Goal: Answer question/provide support

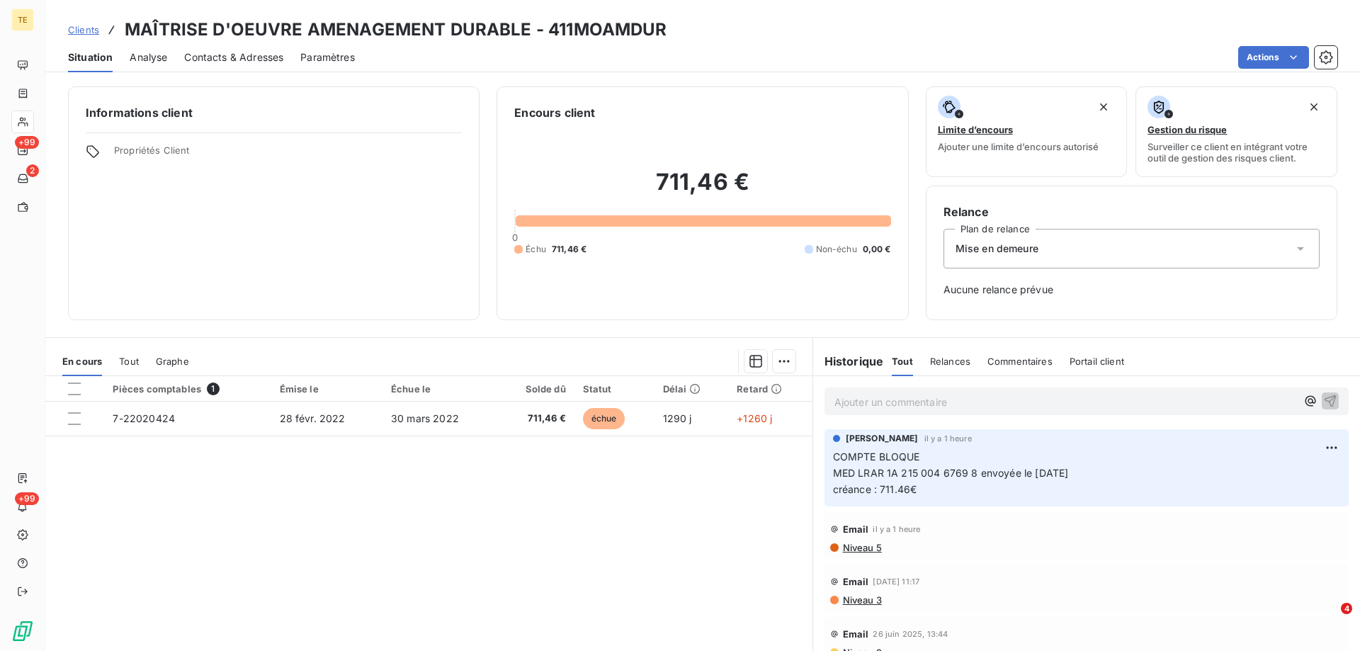
click at [871, 396] on p "Ajouter un commentaire ﻿" at bounding box center [1066, 402] width 462 height 18
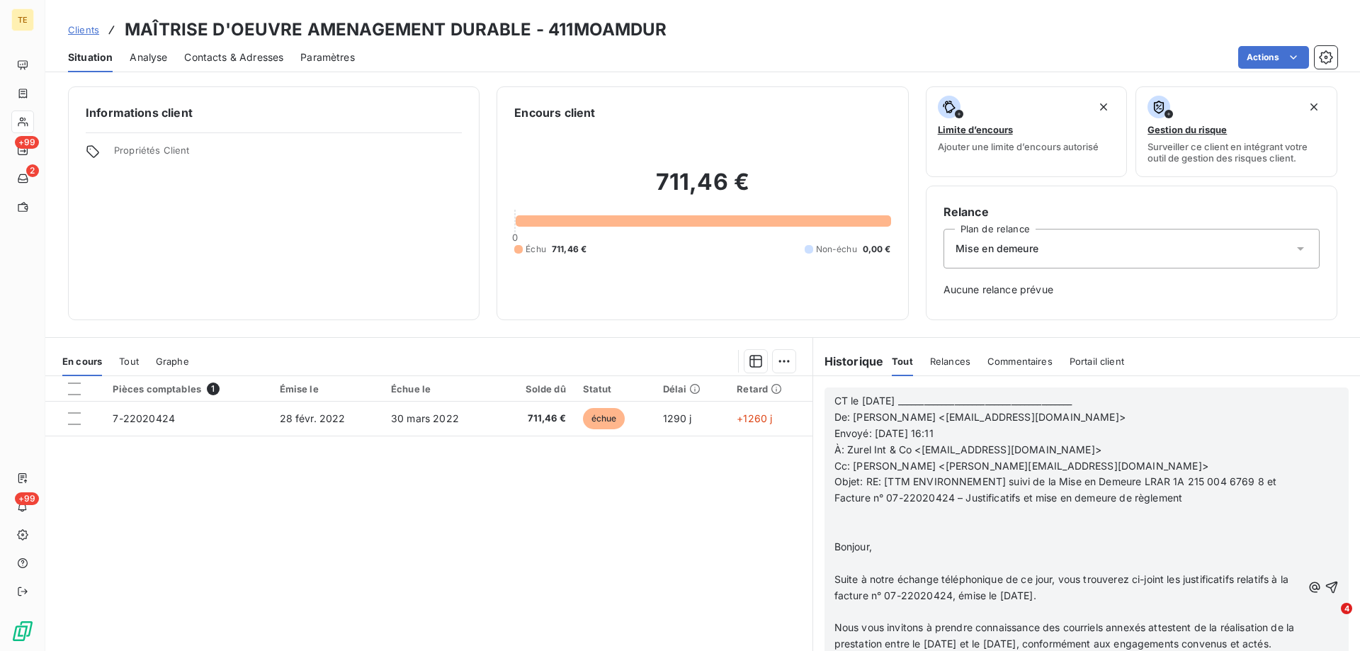
click at [918, 398] on span "CT le [DATE] ________________________________________" at bounding box center [954, 401] width 238 height 12
click at [908, 398] on span "CT le [DATE] ________________________________________" at bounding box center [954, 401] width 238 height 12
click at [835, 417] on span "De: [PERSON_NAME] <[EMAIL_ADDRESS][DOMAIN_NAME]>" at bounding box center [980, 417] width 291 height 12
click at [917, 399] on span "CT le [DATE] ________________________________________" at bounding box center [954, 401] width 238 height 12
drag, startPoint x: 908, startPoint y: 399, endPoint x: 823, endPoint y: 399, distance: 85.0
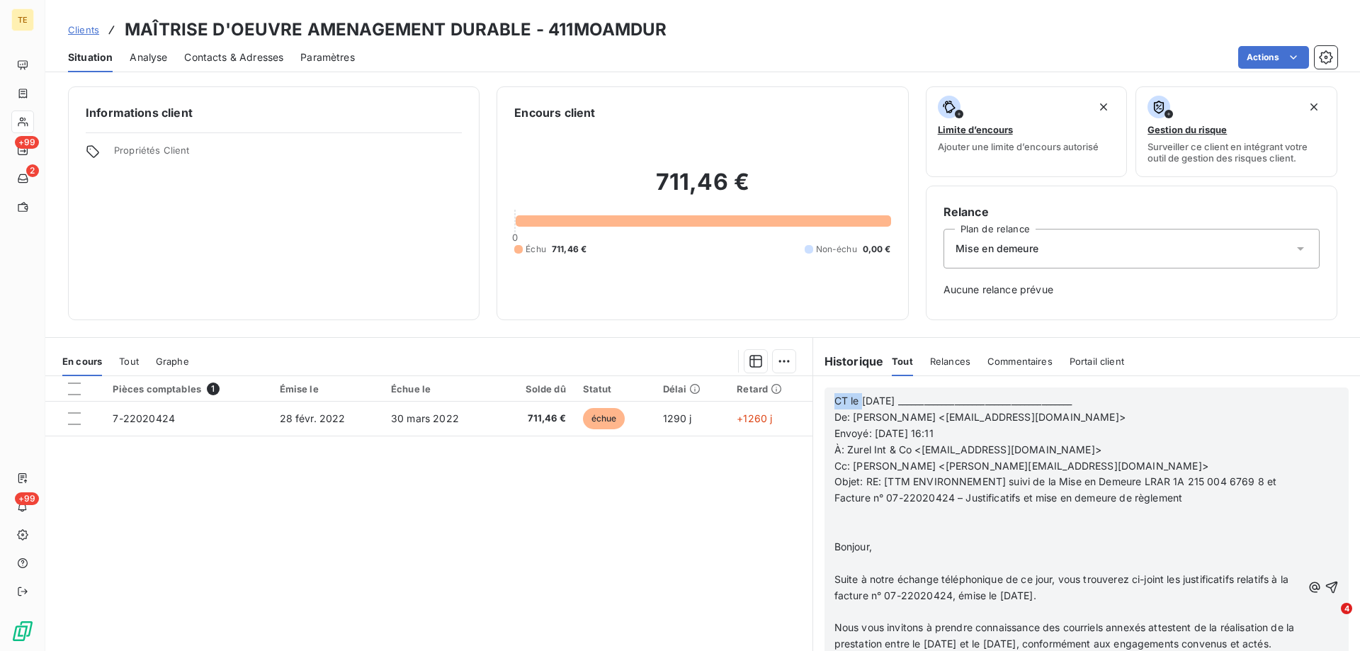
click at [825, 399] on div "CT le [DATE] ________________________________________ De: [PERSON_NAME] <[EMAIL…" at bounding box center [1087, 587] width 524 height 399
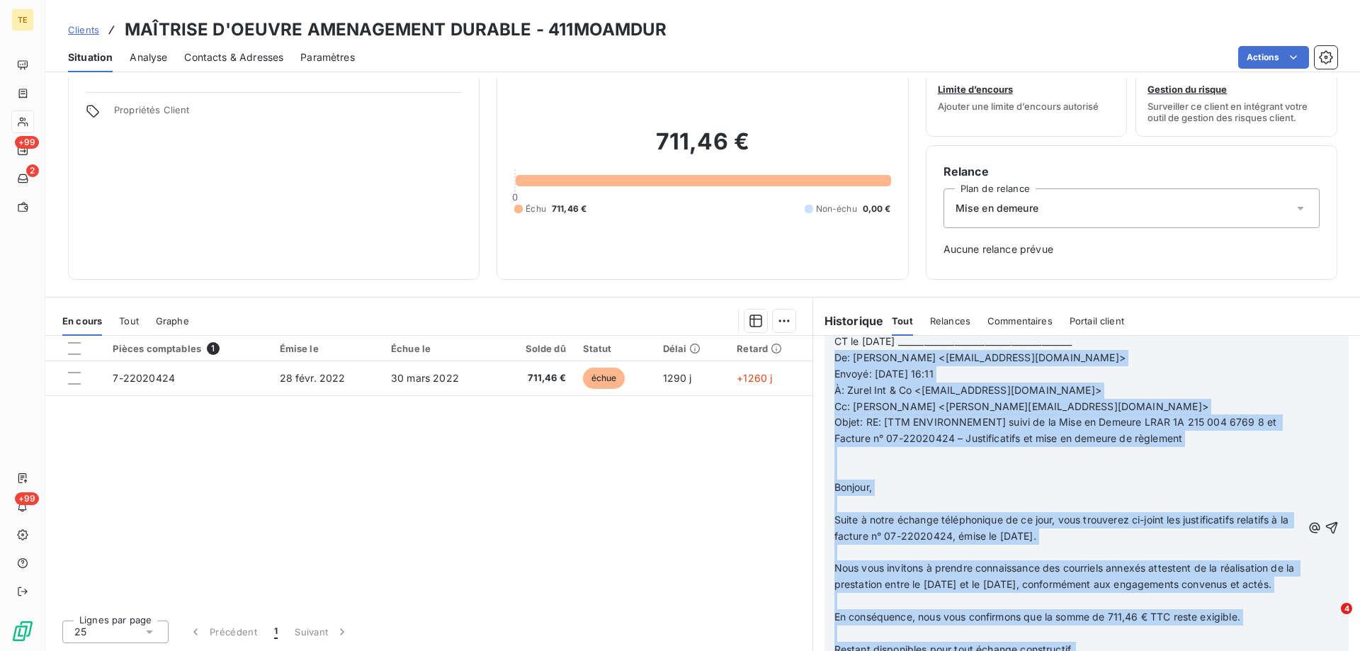
scroll to position [363, 0]
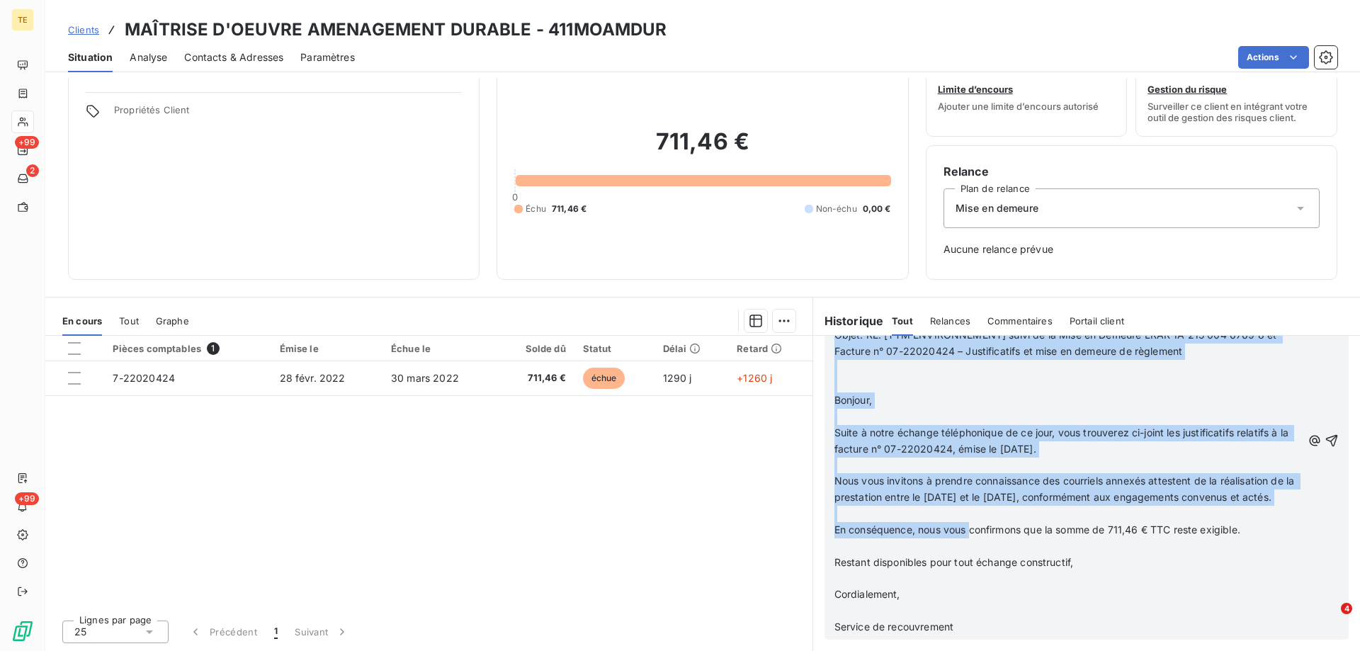
drag, startPoint x: 829, startPoint y: 419, endPoint x: 968, endPoint y: 524, distance: 174.0
click at [968, 524] on div "CT le [DATE] ________________________________________ De: [PERSON_NAME] <[EMAIL…" at bounding box center [1069, 441] width 468 height 389
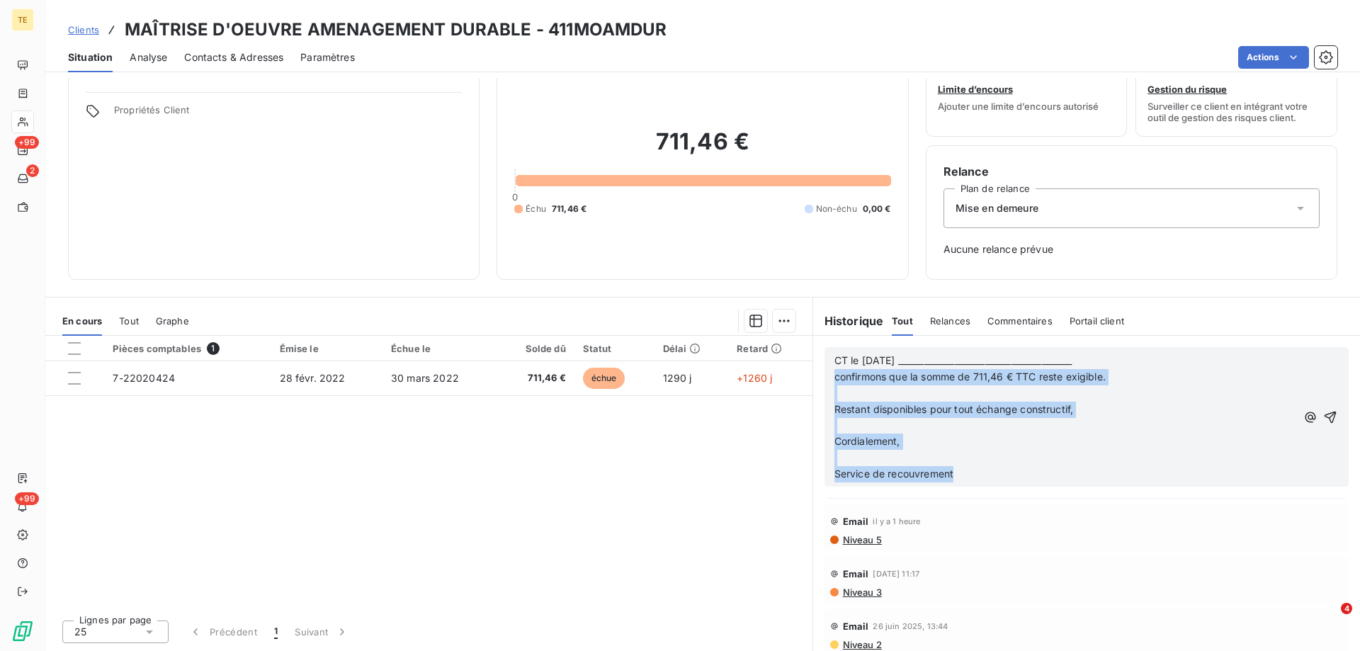
drag, startPoint x: 973, startPoint y: 482, endPoint x: 820, endPoint y: 382, distance: 182.2
click at [825, 382] on div "CT le [DATE] ________________________________________ confirmons que la somme d…" at bounding box center [1087, 417] width 524 height 140
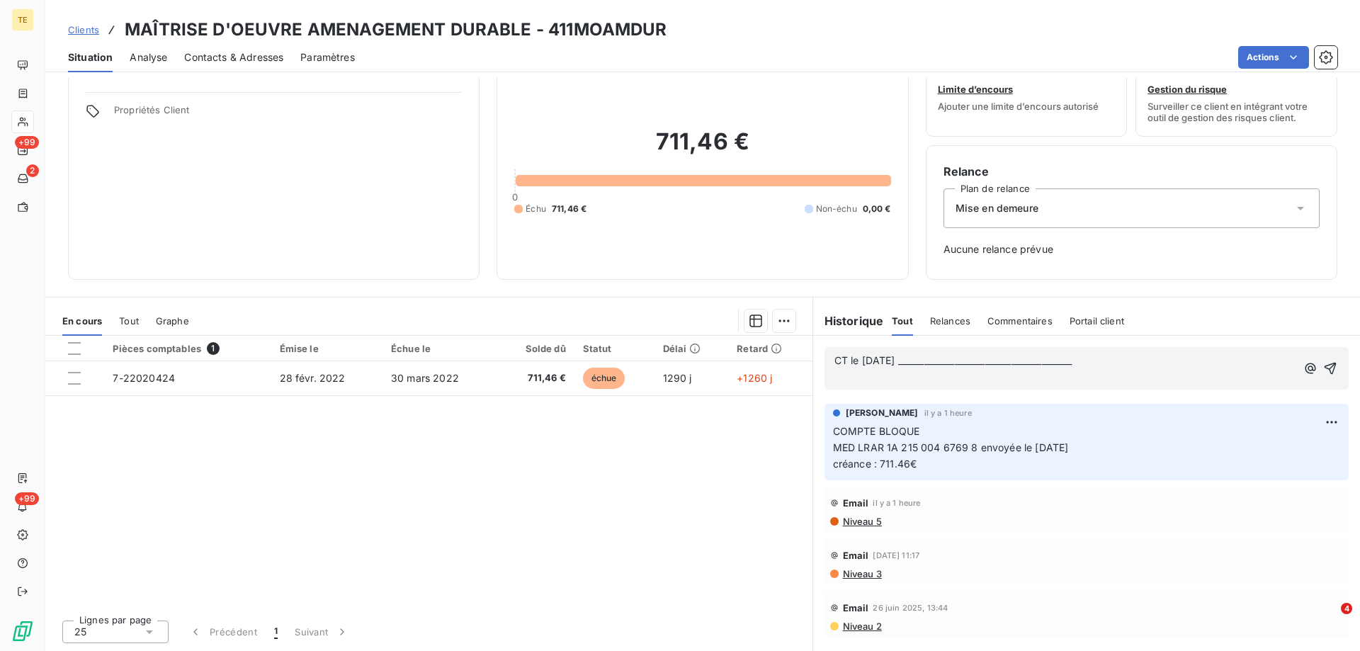
scroll to position [0, 0]
click at [983, 362] on span "CT le [DATE] ________________________________________" at bounding box center [954, 360] width 238 height 12
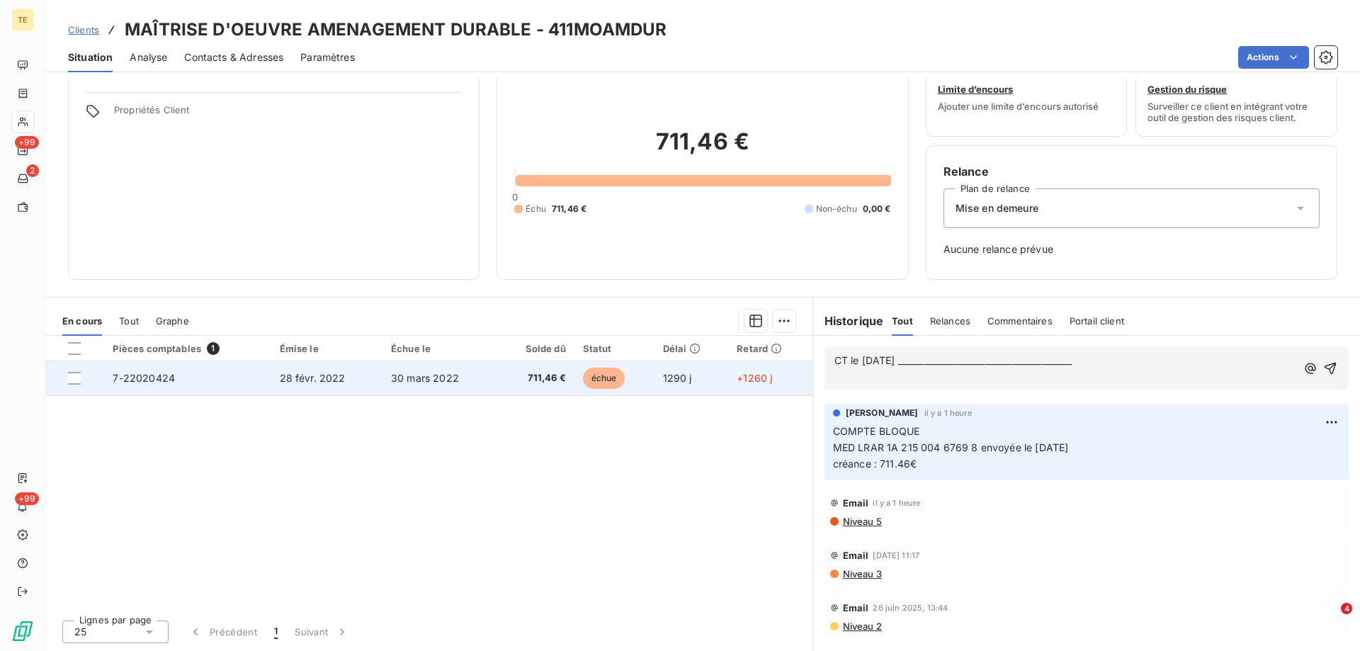
drag, startPoint x: 1051, startPoint y: 358, endPoint x: 696, endPoint y: 363, distance: 355.0
click at [696, 363] on div "En cours Tout Graphe Pièces comptables 1 Émise le Échue le Solde dû Statut Déla…" at bounding box center [702, 474] width 1315 height 354
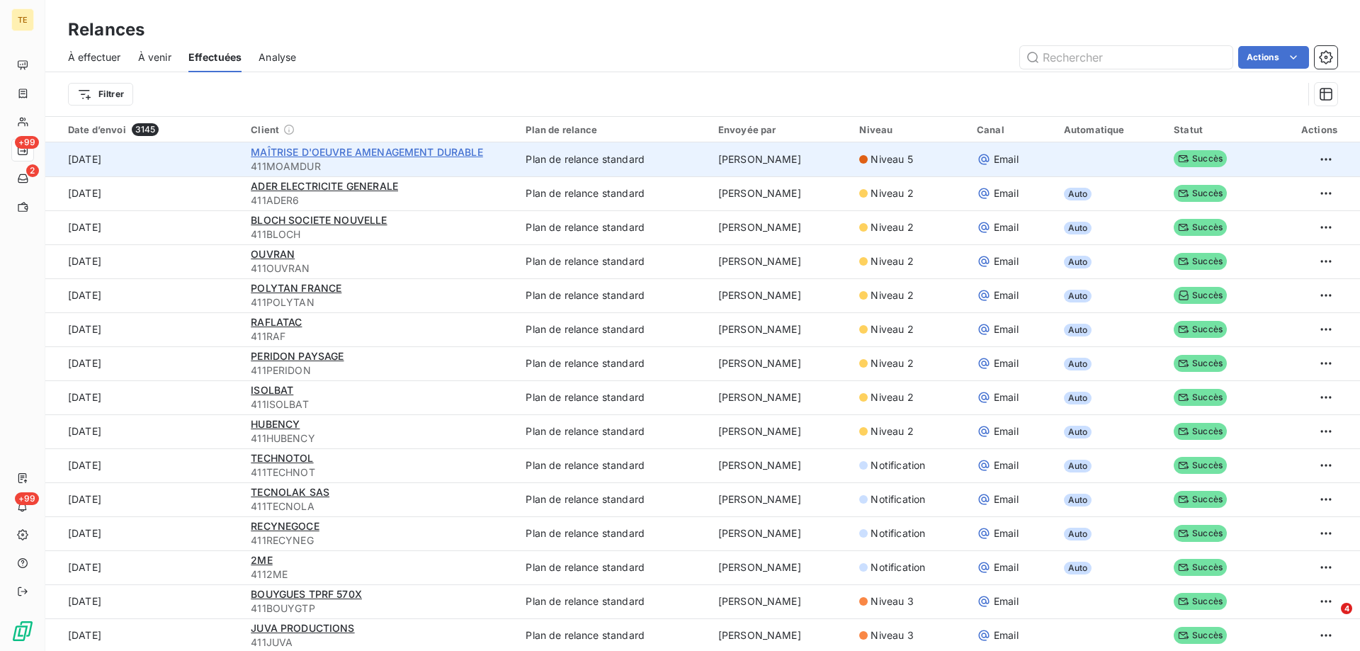
click at [344, 150] on span "MAÎTRISE D'OEUVRE AMENAGEMENT DURABLE" at bounding box center [367, 152] width 232 height 12
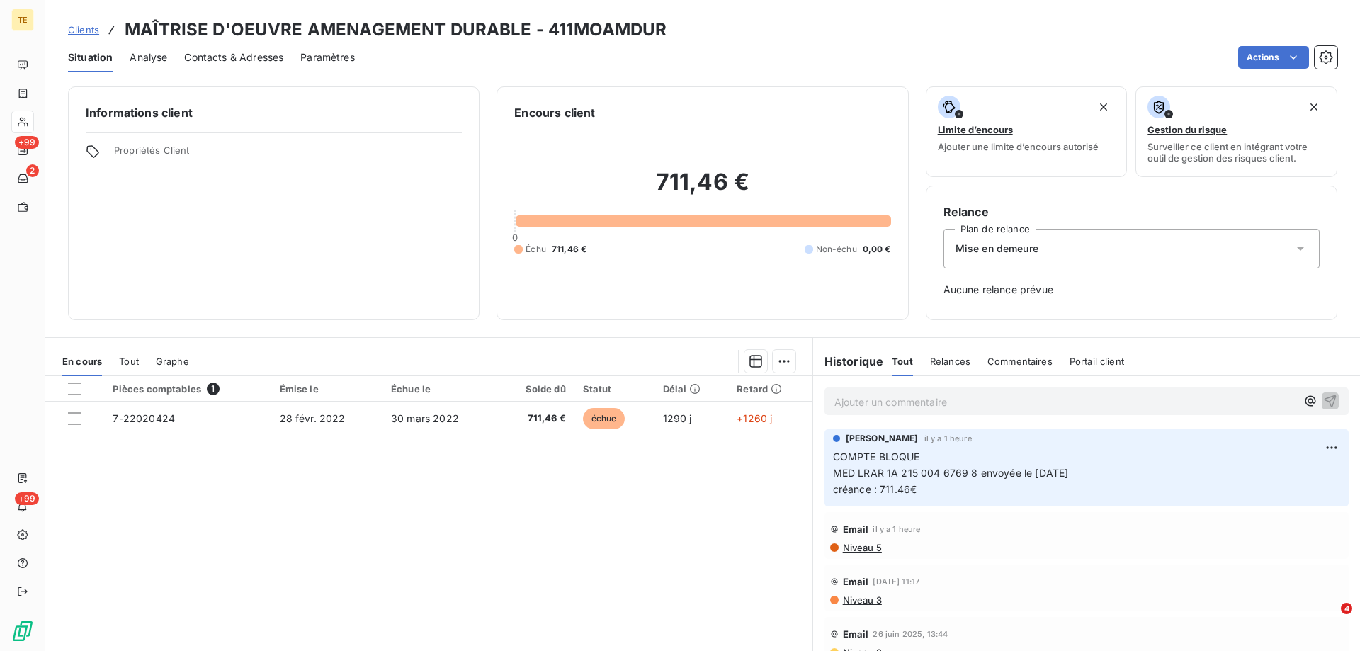
click at [845, 400] on p "Ajouter un commentaire ﻿" at bounding box center [1066, 402] width 462 height 18
click at [870, 401] on span "CT AVEC [PERSON_NAME]" at bounding box center [899, 401] width 129 height 12
click at [946, 400] on p "CT avec [PERSON_NAME]" at bounding box center [1066, 401] width 462 height 16
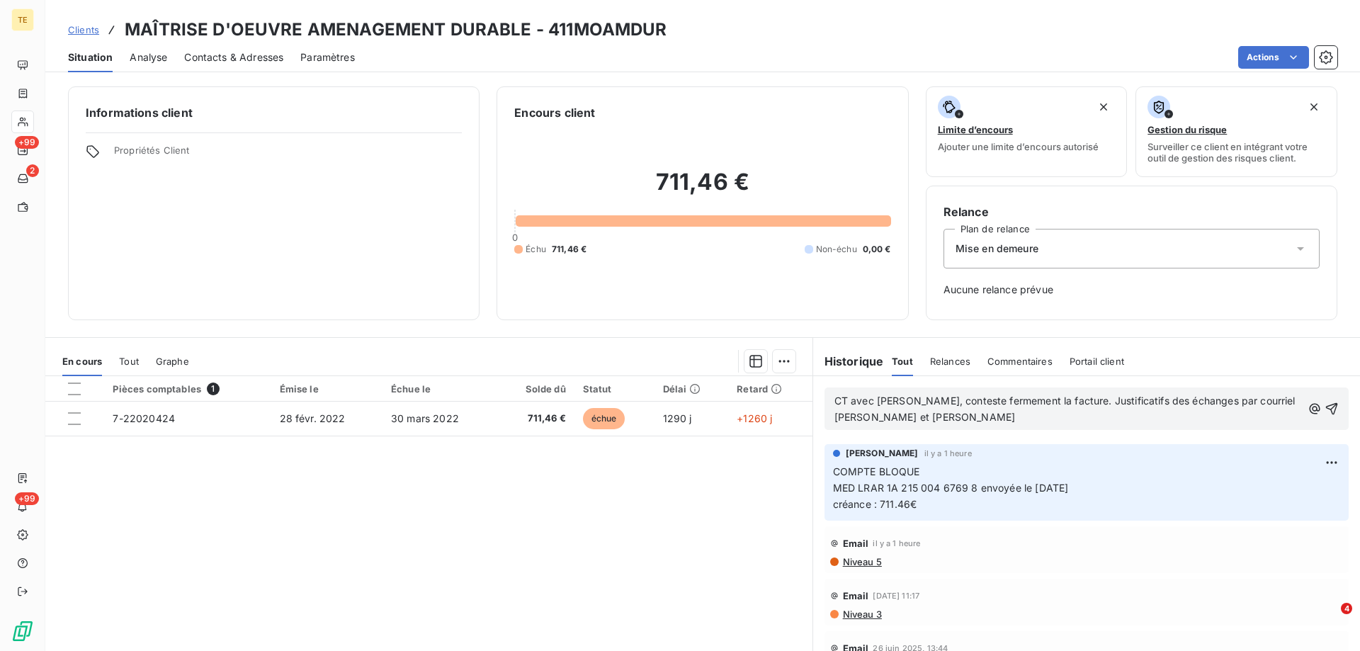
click at [892, 417] on span "CT avec [PERSON_NAME], conteste fermement la facture. Justificatifs des échange…" at bounding box center [1067, 409] width 464 height 28
click at [964, 417] on p "CT avec [PERSON_NAME], conteste fermement la facture. Justificatifs des échange…" at bounding box center [1069, 409] width 468 height 33
click at [1224, 402] on span "CT avec [PERSON_NAME], conteste fermement la facture. Justificatifs des échange…" at bounding box center [1067, 409] width 464 height 28
click at [1119, 417] on p "CT avec [PERSON_NAME], conteste fermement la facture. Justificatifs des échange…" at bounding box center [1069, 409] width 468 height 33
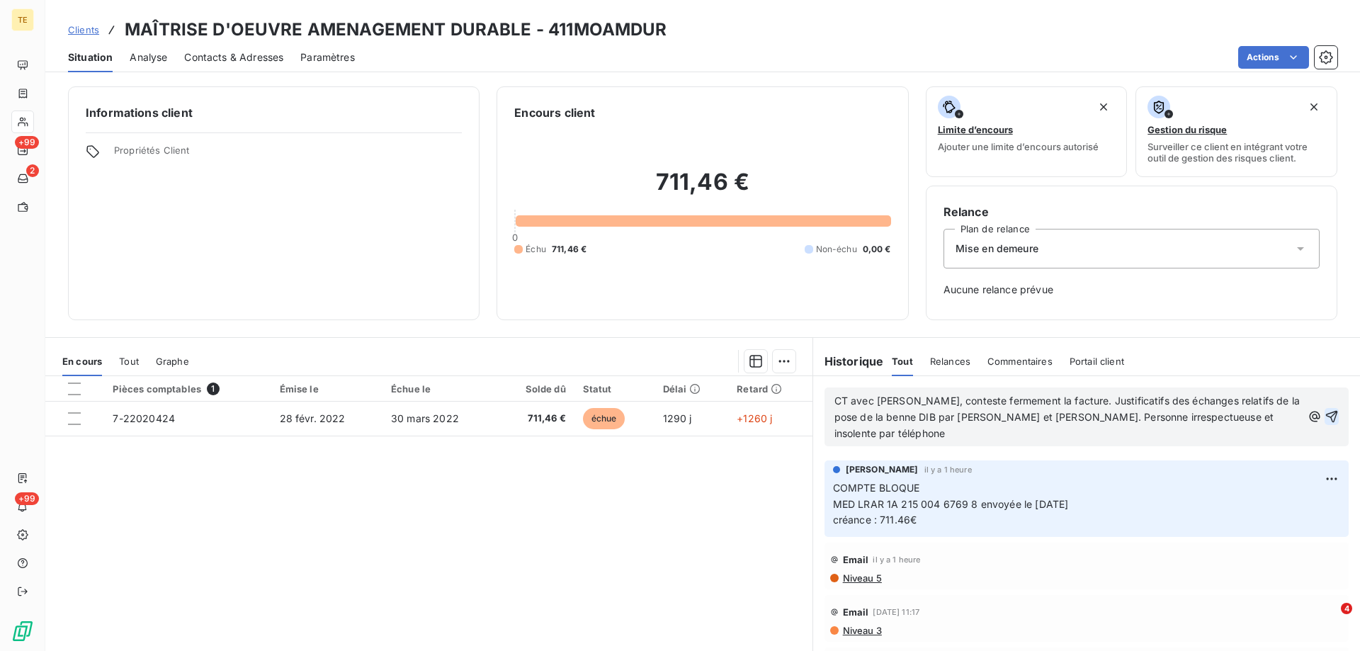
click at [1325, 415] on icon "button" at bounding box center [1332, 417] width 14 height 14
